Goal: Check status

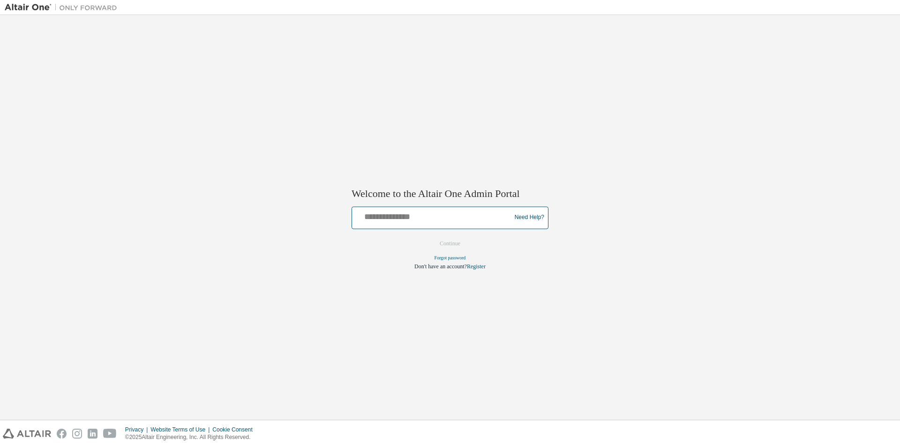
click at [312, 113] on input "text" at bounding box center [433, 216] width 154 height 14
type input "**********"
click at [312, 113] on button "Continue" at bounding box center [450, 243] width 40 height 14
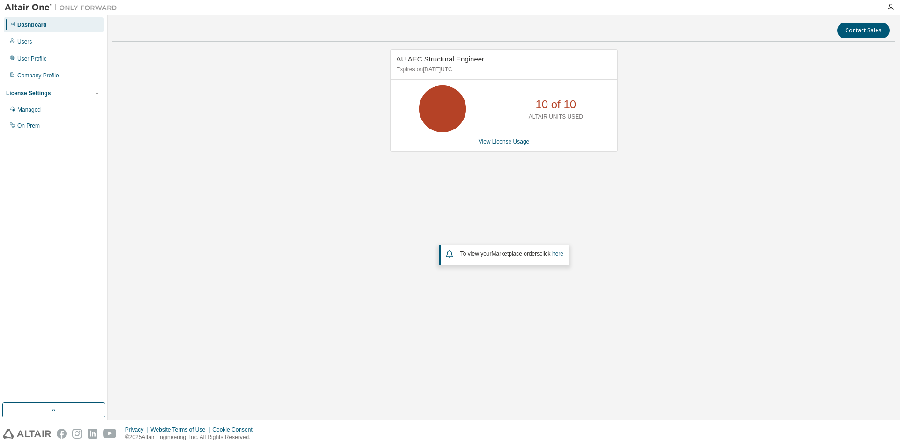
click at [513, 147] on div "AU AEC Structural Engineer Expires on [DATE] UTC 10 of 10 ALTAIR UNITS USED Vie…" at bounding box center [503, 100] width 227 height 102
click at [512, 142] on link "View License Usage" at bounding box center [504, 141] width 51 height 7
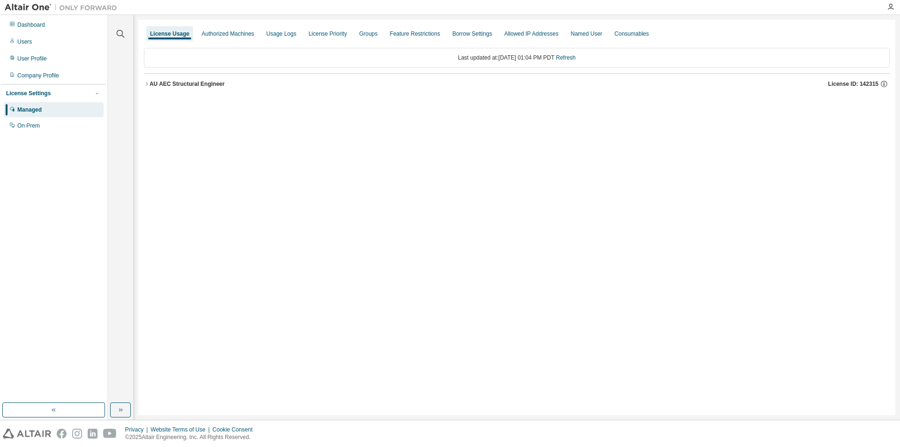
click at [149, 81] on button "AU AEC Structural Engineer License ID: 142315" at bounding box center [517, 84] width 746 height 21
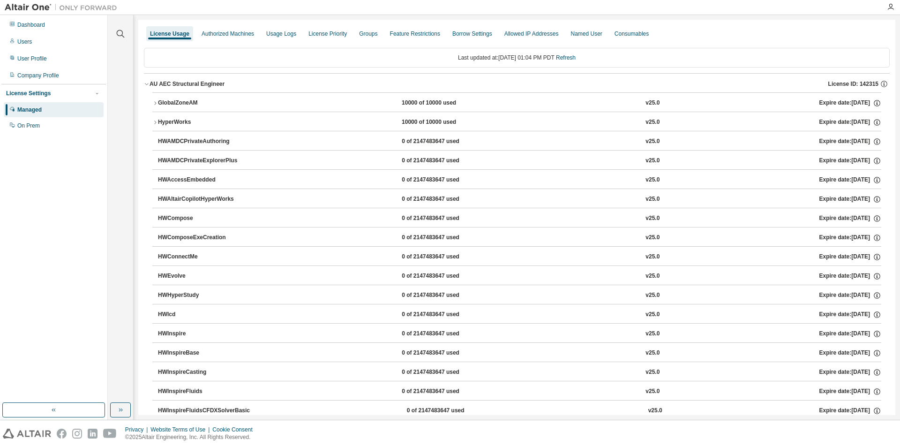
click at [266, 103] on div "GlobalZoneAM 10000 of 10000 used v25.0 Expire date: 2026-04-30" at bounding box center [519, 103] width 723 height 8
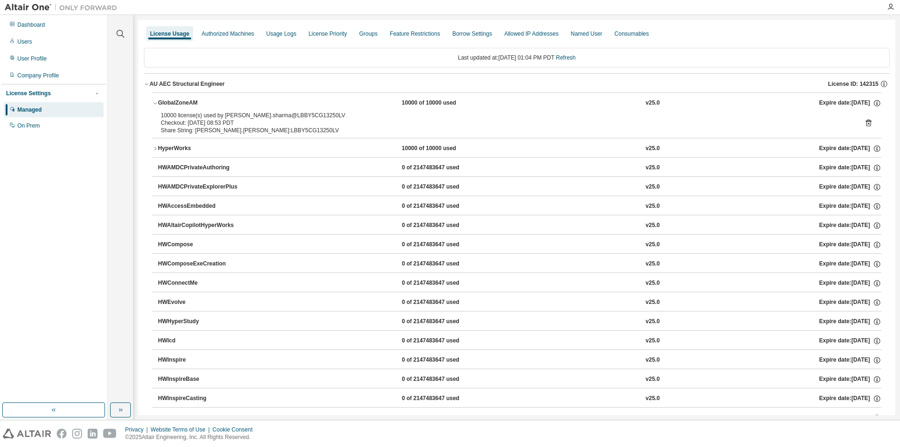
click at [864, 123] on icon at bounding box center [868, 123] width 8 height 8
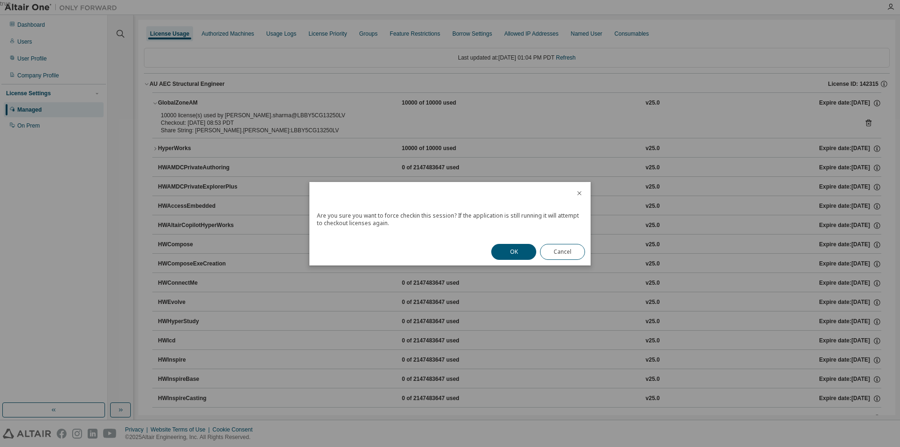
click at [578, 194] on icon "close" at bounding box center [579, 193] width 4 height 4
